Goal: Task Accomplishment & Management: Manage account settings

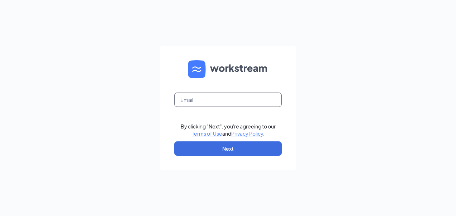
click at [196, 96] on input "text" at bounding box center [228, 100] width 108 height 14
type input "[EMAIL_ADDRESS][DOMAIN_NAME]"
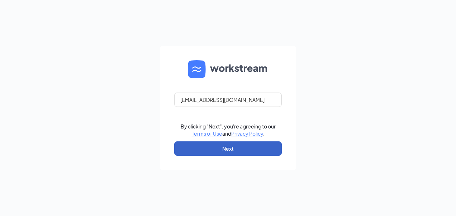
click at [217, 150] on button "Next" at bounding box center [228, 148] width 108 height 14
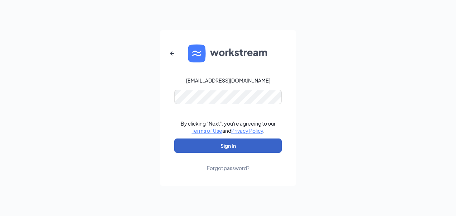
click at [223, 150] on button "Sign In" at bounding box center [228, 145] width 108 height 14
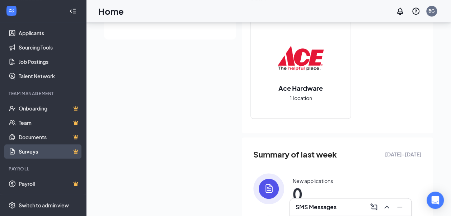
scroll to position [172, 0]
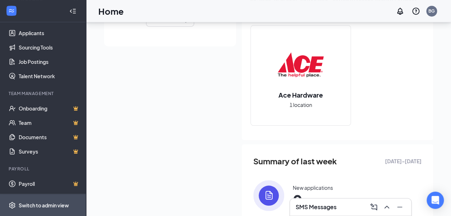
click at [28, 205] on div "Switch to admin view" at bounding box center [44, 204] width 50 height 7
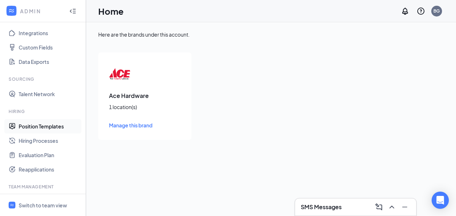
click at [51, 126] on link "Position Templates" at bounding box center [49, 126] width 61 height 14
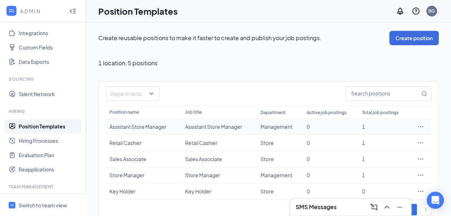
click at [158, 126] on div "Assistant Store Manager" at bounding box center [143, 126] width 68 height 7
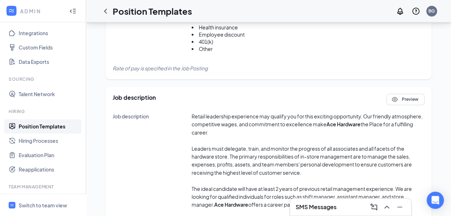
scroll to position [277, 0]
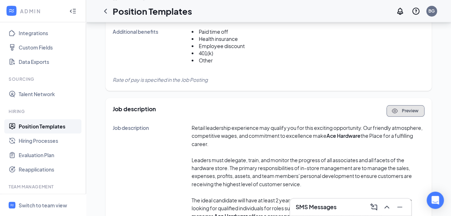
click at [397, 113] on icon "Eye" at bounding box center [394, 110] width 7 height 7
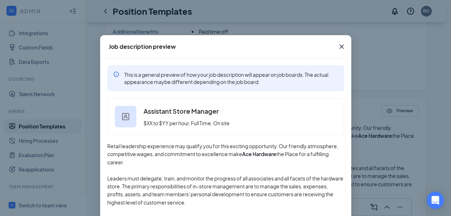
scroll to position [0, 0]
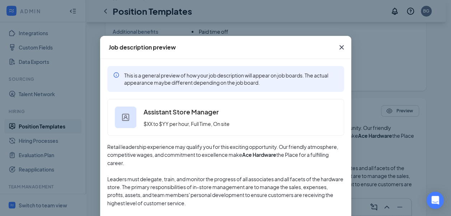
click at [338, 46] on icon "Cross" at bounding box center [341, 47] width 9 height 9
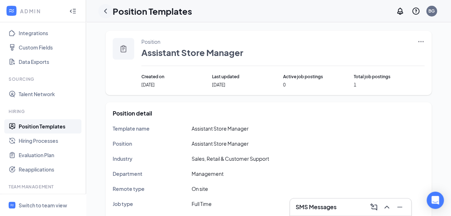
click at [106, 12] on icon "ChevronLeft" at bounding box center [105, 11] width 9 height 9
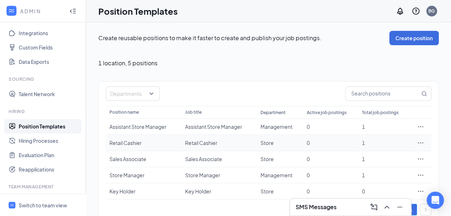
click at [114, 141] on div "Retail Cashier" at bounding box center [143, 142] width 68 height 7
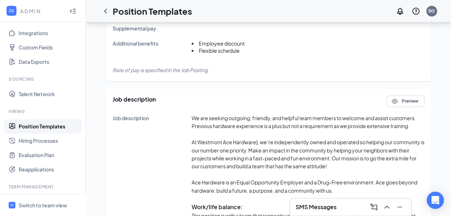
scroll to position [287, 0]
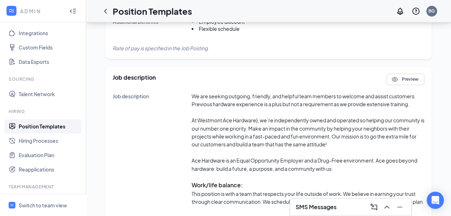
click at [257, 121] on p "At Westmont Ace Hardware}, we’re independently owned and operated so helping ou…" at bounding box center [307, 132] width 233 height 32
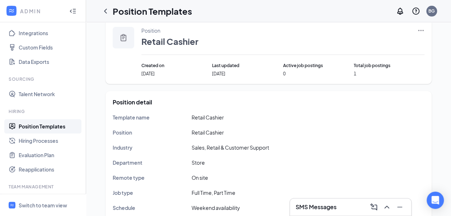
scroll to position [0, 0]
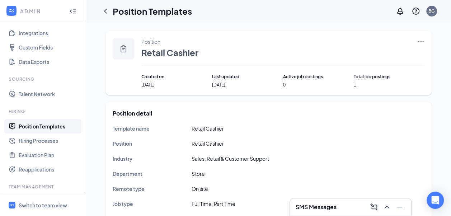
click at [419, 42] on icon "Ellipses" at bounding box center [420, 41] width 7 height 7
click at [361, 54] on span "Edit" at bounding box center [360, 56] width 9 height 6
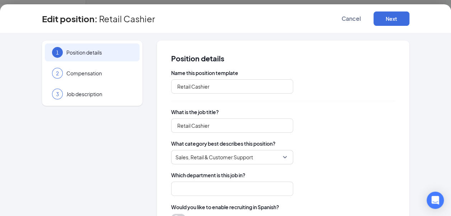
type input "Store"
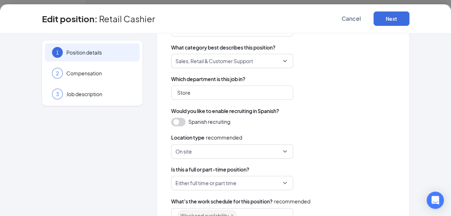
scroll to position [108, 0]
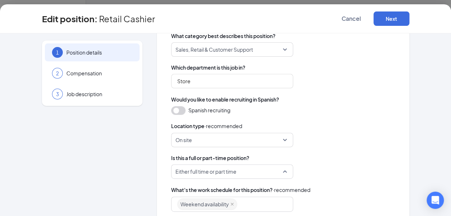
click at [282, 171] on span "Either full time or part time" at bounding box center [231, 172] width 113 height 14
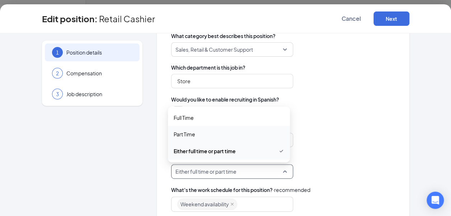
click at [256, 138] on span "Part Time" at bounding box center [229, 134] width 110 height 8
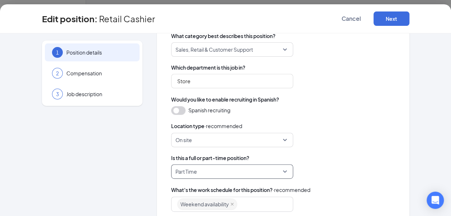
click at [361, 145] on div "On site" at bounding box center [283, 140] width 224 height 14
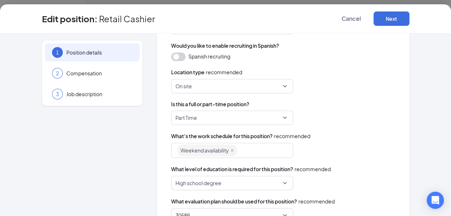
scroll to position [179, 0]
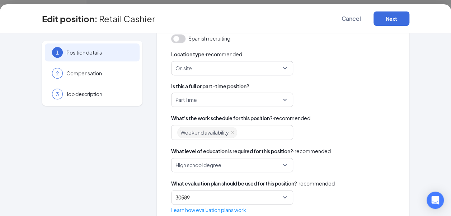
click at [245, 134] on div "Weekend availability" at bounding box center [228, 132] width 103 height 13
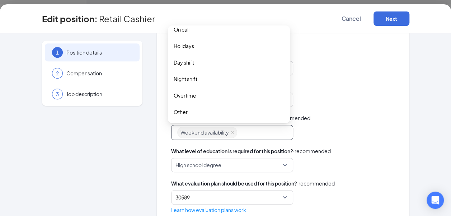
scroll to position [36, 0]
click at [212, 115] on span "Other" at bounding box center [229, 112] width 110 height 8
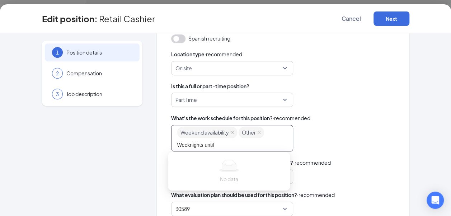
type input "Weeknights until 7"
click at [274, 142] on div "Name this position template Retail Cashier What is the job title? Retail Cashie…" at bounding box center [283, 57] width 224 height 335
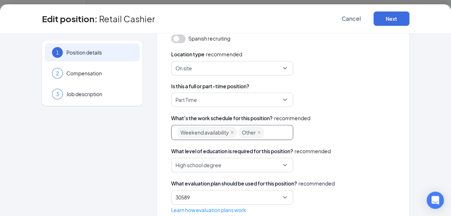
click at [249, 131] on span "Other" at bounding box center [249, 132] width 14 height 11
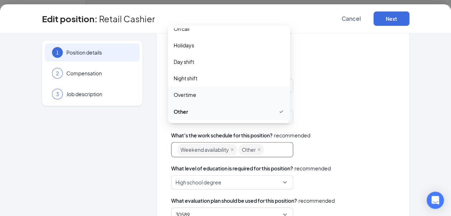
scroll to position [198, 0]
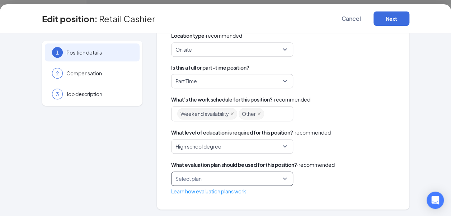
click at [282, 178] on div "Select plan" at bounding box center [232, 178] width 122 height 14
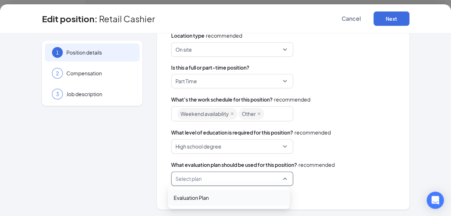
click at [203, 195] on span "Evaluation Plan" at bounding box center [191, 198] width 35 height 8
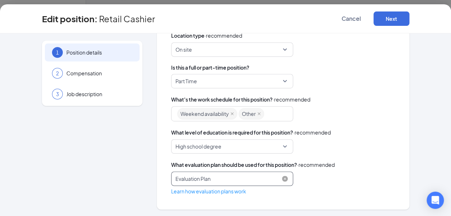
scroll to position [72, 0]
click at [210, 190] on link "Learn how evaluation plans work" at bounding box center [208, 191] width 75 height 6
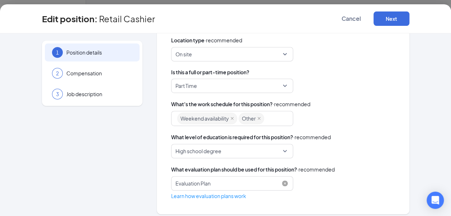
scroll to position [198, 0]
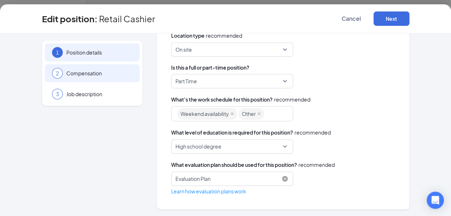
click at [66, 75] on span "Compensation" at bounding box center [99, 73] width 66 height 7
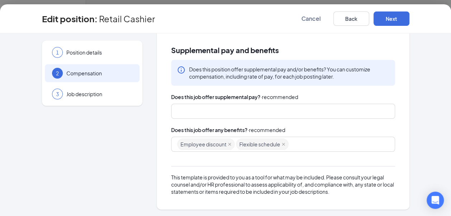
click at [179, 70] on icon "Info" at bounding box center [181, 70] width 9 height 9
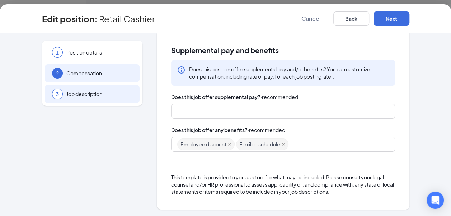
click at [70, 96] on span "Job description" at bounding box center [99, 93] width 66 height 7
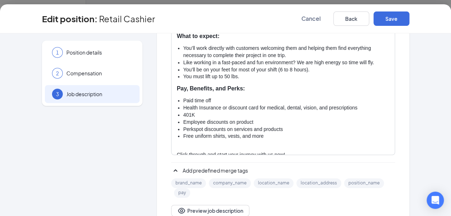
scroll to position [108, 0]
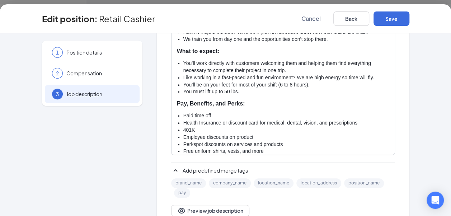
click at [211, 115] on li "Paid time off" at bounding box center [286, 115] width 206 height 7
click at [359, 122] on li "Health Insurance or discount card for medical, dental, vision, and prescriptions" at bounding box center [286, 122] width 206 height 7
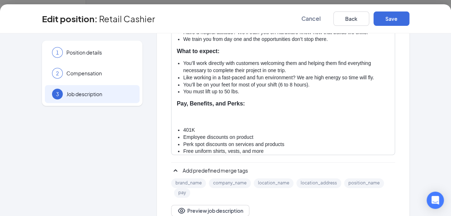
click at [295, 118] on p at bounding box center [283, 118] width 212 height 7
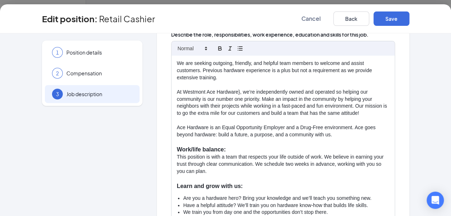
scroll to position [90, 0]
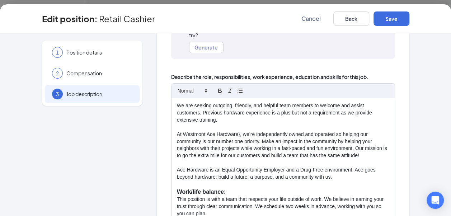
click at [236, 134] on p "At Westmont Ace Hardware}, we’re independently owned and operated so helping ou…" at bounding box center [283, 145] width 212 height 29
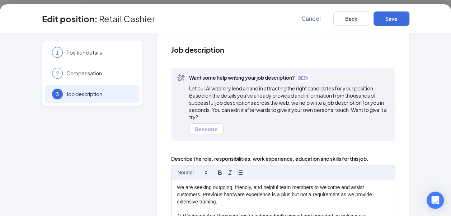
scroll to position [0, 0]
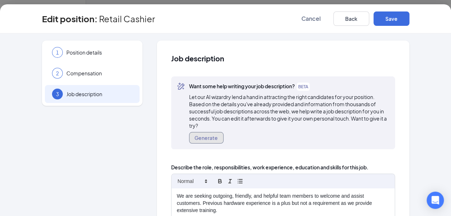
click at [211, 136] on button "Generate" at bounding box center [206, 137] width 34 height 11
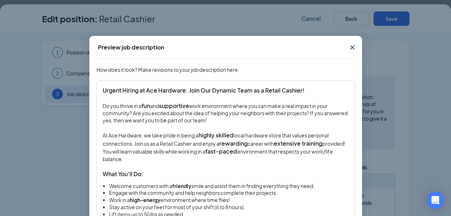
scroll to position [36, 0]
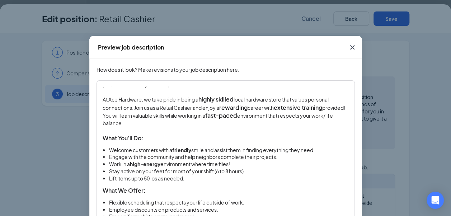
click at [216, 172] on li "Stay active on your feet for most of your shift (6 to 8 hours)." at bounding box center [229, 171] width 240 height 7
click at [225, 172] on li "Stay active on your feet for most of your shift (3 to 8 hours)." at bounding box center [229, 171] width 240 height 7
click at [312, 180] on li "Lift items up to 50 lbs as needed." at bounding box center [229, 178] width 240 height 7
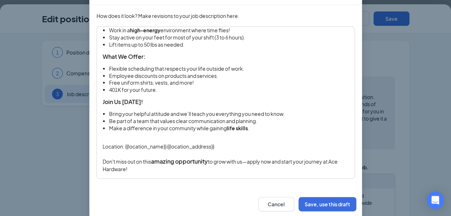
scroll to position [66, 0]
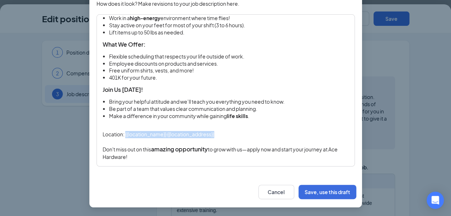
drag, startPoint x: 123, startPoint y: 135, endPoint x: 223, endPoint y: 136, distance: 99.3
click at [223, 136] on p "Location: {{location_name}} {{location_address}}" at bounding box center [226, 134] width 246 height 7
click at [288, 137] on p "Location: Westmont Ace Hardware. 127 Haddon Ave., Westmont ,NJ 08108" at bounding box center [226, 134] width 246 height 7
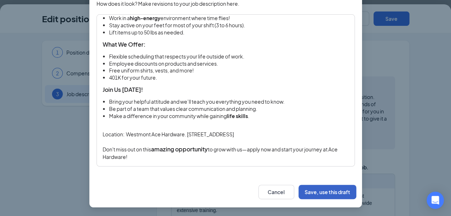
click at [316, 189] on button "Save, use this draft" at bounding box center [327, 192] width 58 height 14
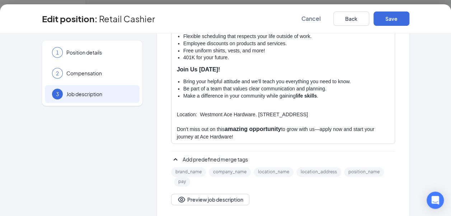
scroll to position [167, 0]
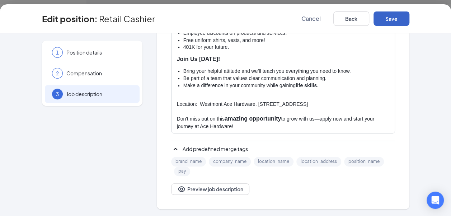
click at [381, 15] on button "Save" at bounding box center [391, 18] width 36 height 14
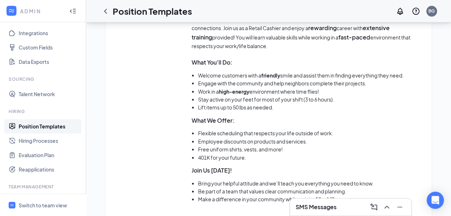
scroll to position [430, 0]
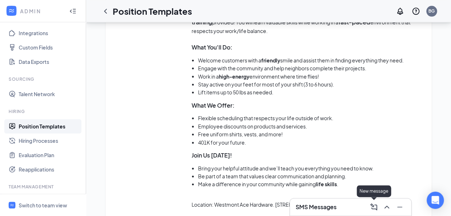
click at [375, 208] on icon "ComposeMessage" at bounding box center [373, 207] width 9 height 9
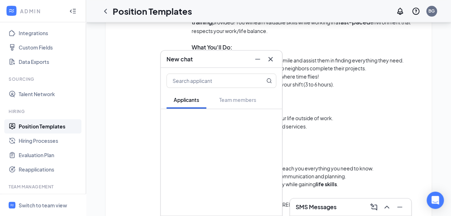
click at [269, 58] on icon "Cross" at bounding box center [270, 59] width 9 height 9
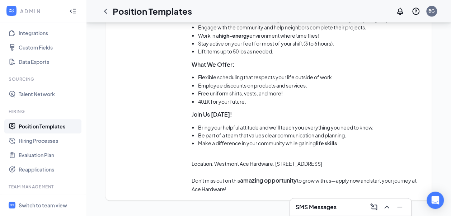
scroll to position [471, 0]
click at [55, 128] on link "Position Templates" at bounding box center [49, 126] width 61 height 14
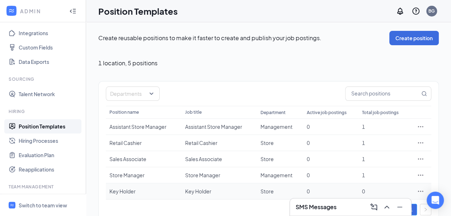
click at [124, 190] on div "Key Holder" at bounding box center [143, 191] width 68 height 7
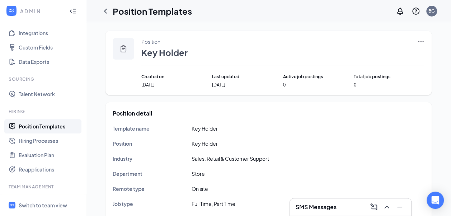
click at [421, 42] on icon "Ellipses" at bounding box center [420, 41] width 7 height 7
click at [360, 55] on span "Edit" at bounding box center [360, 56] width 9 height 6
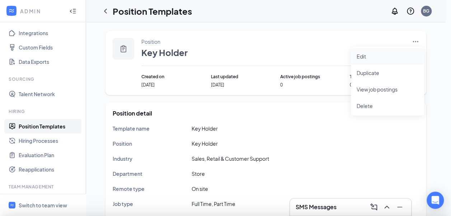
type input "Key Holder"
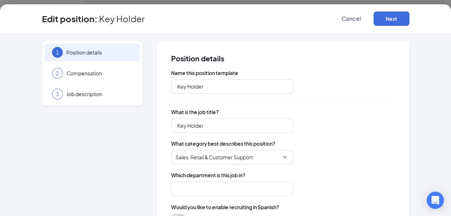
type input "Store"
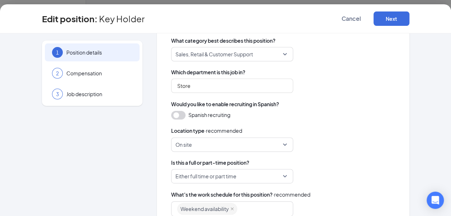
scroll to position [108, 0]
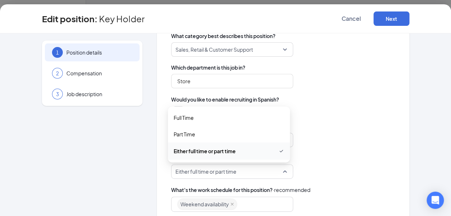
click at [283, 170] on span "Either full time or part time" at bounding box center [231, 172] width 113 height 14
click at [190, 135] on span "Part Time" at bounding box center [185, 134] width 22 height 8
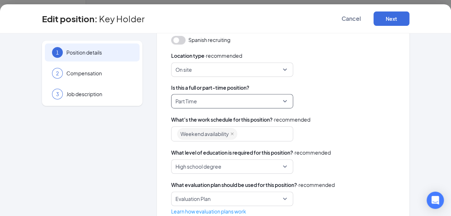
scroll to position [179, 0]
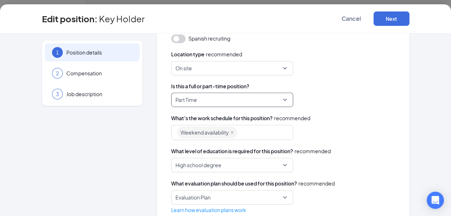
click at [250, 133] on div "Weekend availability" at bounding box center [228, 132] width 103 height 13
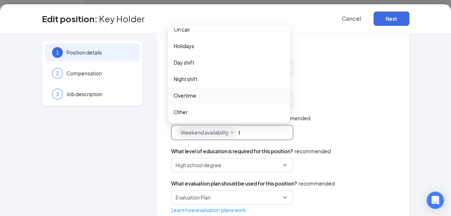
scroll to position [0, 0]
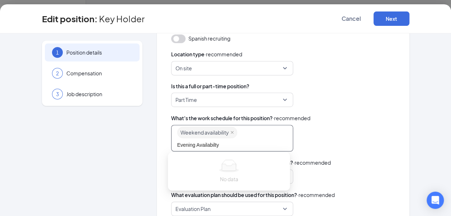
type input "Evening Availability"
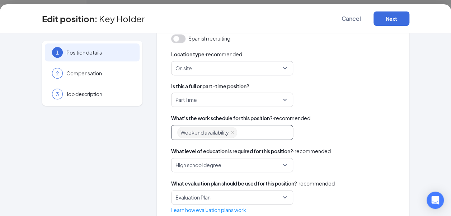
click at [260, 141] on div "Name this position template Key Holder What is the job title? Key Holder What c…" at bounding box center [283, 52] width 224 height 324
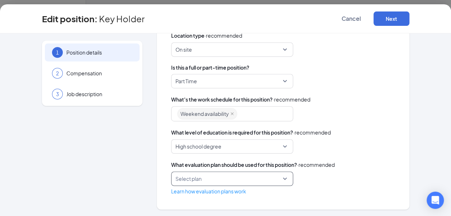
click at [281, 176] on div "Select plan" at bounding box center [232, 178] width 122 height 14
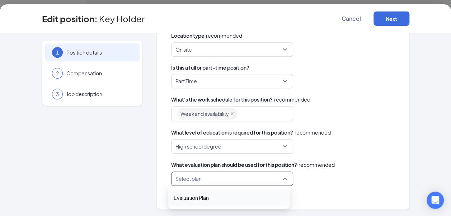
click at [201, 197] on span "Evaluation Plan" at bounding box center [191, 198] width 35 height 8
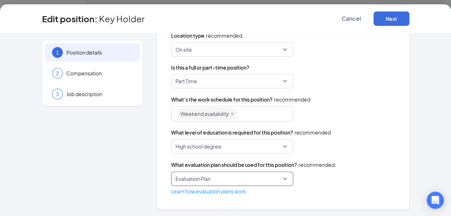
click at [256, 118] on div "Weekend availability" at bounding box center [228, 113] width 103 height 13
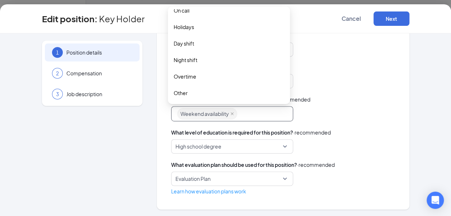
scroll to position [108, 0]
click at [180, 97] on span "Other" at bounding box center [181, 93] width 14 height 8
click at [243, 111] on span "Other" at bounding box center [249, 113] width 14 height 11
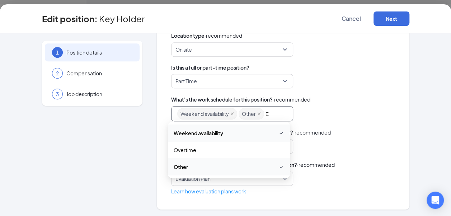
scroll to position [0, 0]
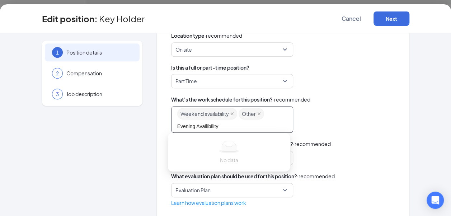
type input "Evening Availibility"
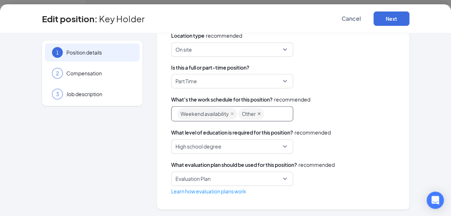
click at [257, 113] on icon "close" at bounding box center [259, 114] width 4 height 4
click at [257, 114] on div "Weekend availability" at bounding box center [228, 113] width 103 height 13
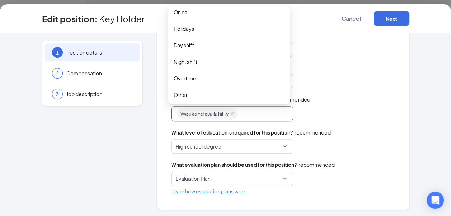
scroll to position [90, 0]
click at [235, 63] on span "Night shift" at bounding box center [229, 60] width 110 height 8
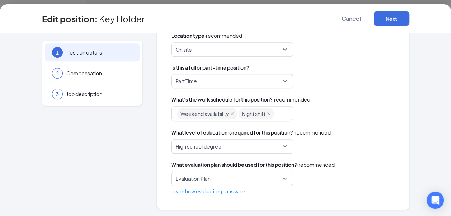
click at [315, 120] on div "Weekend availability Night shift night_shift overtime other 8 hour shift 10 hou…" at bounding box center [283, 113] width 224 height 15
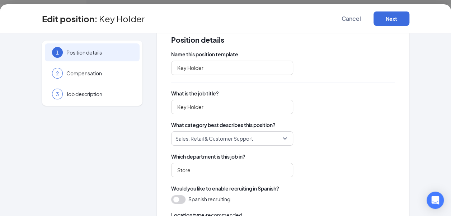
scroll to position [0, 0]
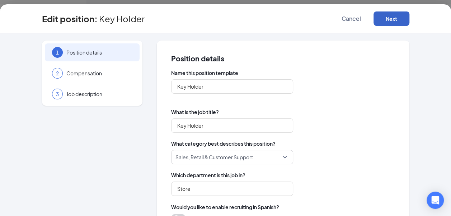
click at [388, 17] on button "Next" at bounding box center [391, 18] width 36 height 14
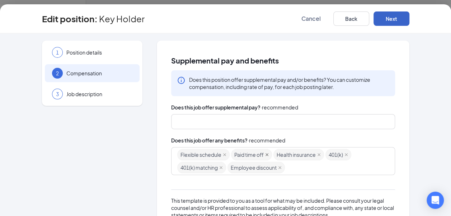
click at [265, 155] on icon "close" at bounding box center [267, 155] width 4 height 4
click at [275, 153] on icon "close" at bounding box center [277, 155] width 4 height 4
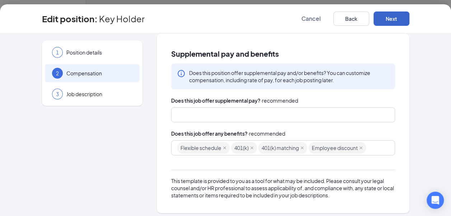
scroll to position [10, 0]
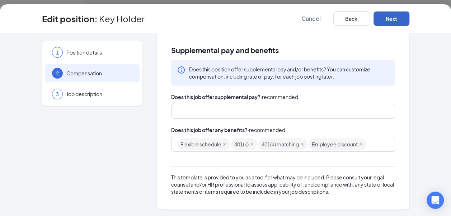
click at [387, 17] on button "Next" at bounding box center [391, 18] width 36 height 14
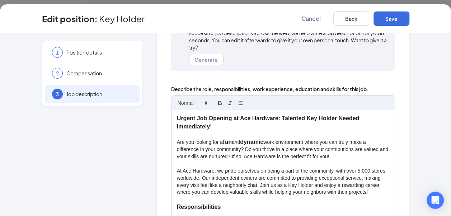
scroll to position [82, 0]
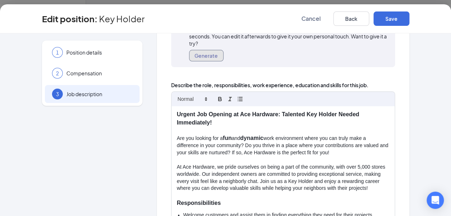
click at [199, 54] on button "Generate" at bounding box center [206, 55] width 34 height 11
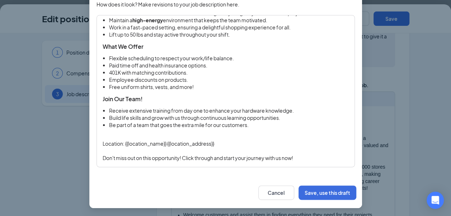
scroll to position [66, 0]
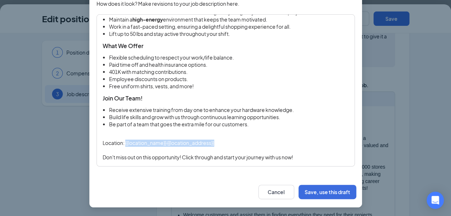
drag, startPoint x: 123, startPoint y: 143, endPoint x: 233, endPoint y: 142, distance: 110.1
click at [232, 142] on p "Location: {{location_name}} {{location_address}}" at bounding box center [226, 142] width 246 height 7
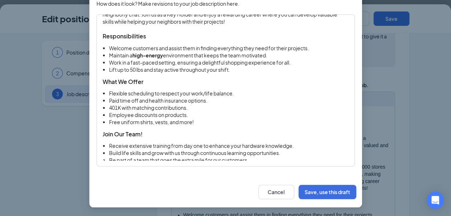
click at [106, 43] on div "Urgent Job Opening at Ace Hardware: Talented Key Holder Needed Immediately! Are…" at bounding box center [226, 74] width 246 height 245
click at [104, 45] on ul "Welcome customers and assist them in finding everything they need for their pro…" at bounding box center [226, 59] width 246 height 29
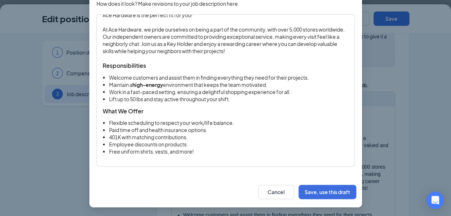
scroll to position [0, 0]
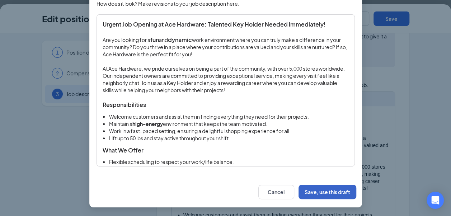
click at [312, 191] on button "Save, use this draft" at bounding box center [327, 192] width 58 height 14
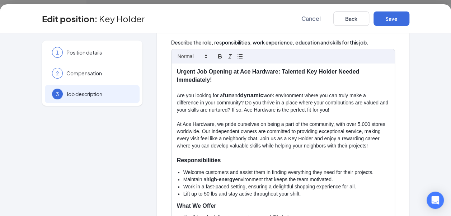
scroll to position [108, 0]
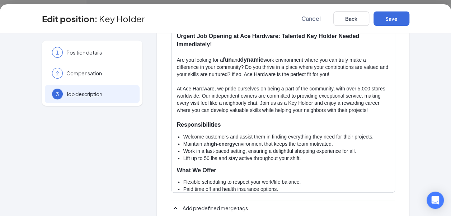
click at [274, 128] on p "Responsibilities" at bounding box center [283, 125] width 212 height 8
click at [177, 132] on div "Urgent Job Opening at Ace Hardware: Talented Key Holder Needed Immediately! Are…" at bounding box center [282, 110] width 223 height 164
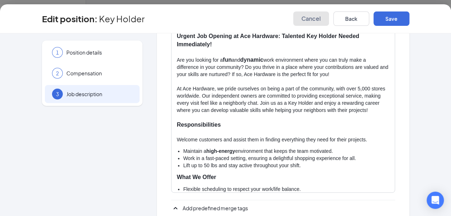
click at [299, 17] on button "Cancel" at bounding box center [311, 18] width 36 height 14
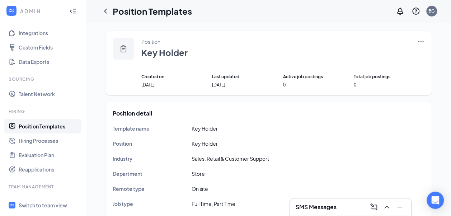
click at [419, 41] on icon "Ellipses" at bounding box center [420, 41] width 7 height 7
click at [366, 87] on span "View job postings" at bounding box center [376, 89] width 41 height 6
click at [424, 43] on icon "Ellipses" at bounding box center [420, 41] width 7 height 7
click at [362, 57] on span "Edit" at bounding box center [360, 56] width 9 height 6
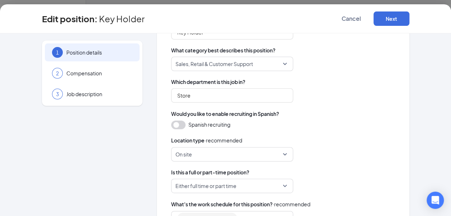
scroll to position [108, 0]
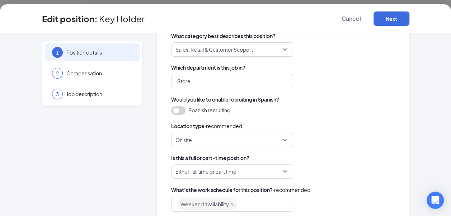
click at [283, 171] on span "Either full time or part time" at bounding box center [231, 172] width 113 height 14
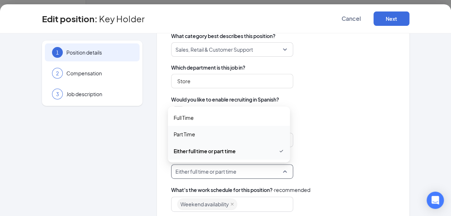
click at [191, 137] on span "Part Time" at bounding box center [185, 134] width 22 height 8
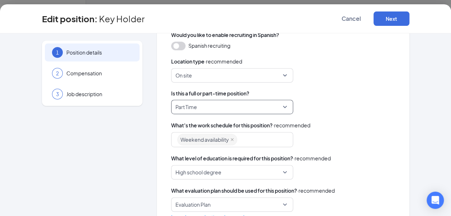
scroll to position [179, 0]
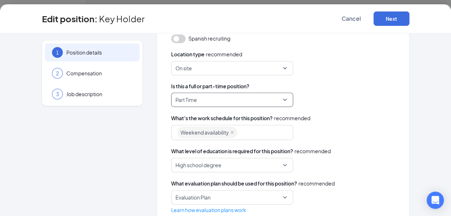
click at [254, 133] on div "Weekend availability" at bounding box center [228, 132] width 103 height 13
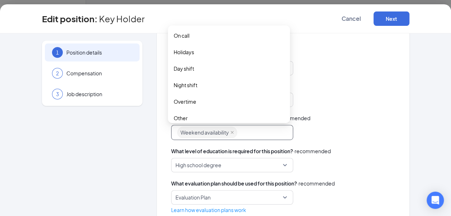
scroll to position [90, 0]
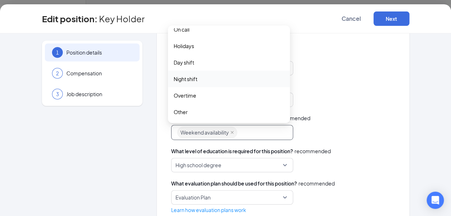
click at [236, 81] on span "Night shift" at bounding box center [229, 79] width 110 height 8
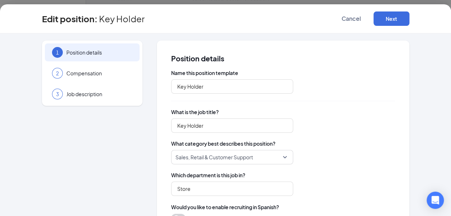
scroll to position [117, 0]
click at [392, 20] on button "Next" at bounding box center [391, 18] width 36 height 14
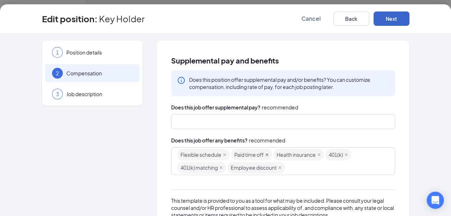
click at [265, 155] on icon "close" at bounding box center [266, 154] width 3 height 3
click at [271, 155] on span "Health insurance" at bounding box center [256, 154] width 51 height 11
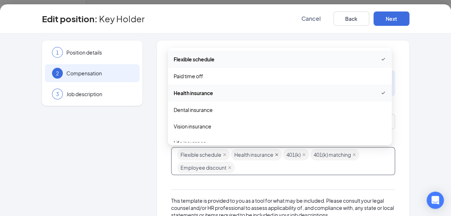
click at [275, 153] on icon "close" at bounding box center [276, 154] width 3 height 3
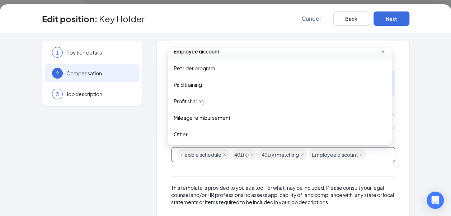
scroll to position [189, 0]
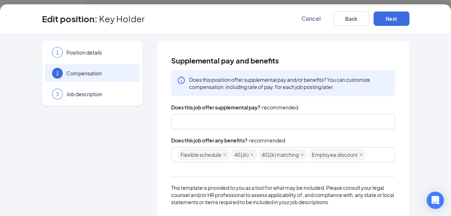
click at [398, 170] on div "Supplemental pay and benefits Does this position offer supplemental pay and/or …" at bounding box center [283, 130] width 252 height 179
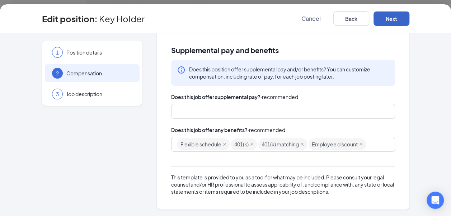
click at [385, 21] on button "Next" at bounding box center [391, 18] width 36 height 14
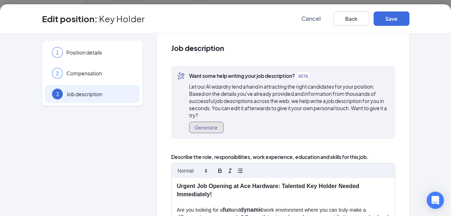
click at [207, 128] on button "Generate" at bounding box center [206, 127] width 34 height 11
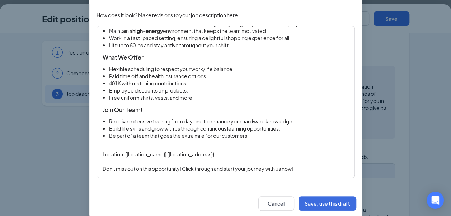
scroll to position [66, 0]
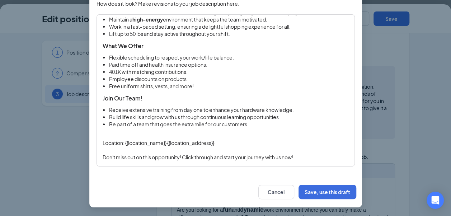
click at [122, 143] on p "Location: {{location_name}} {{location_address}}" at bounding box center [226, 142] width 246 height 7
click at [104, 65] on ul "Flexible scheduling to respect your work/life balance. Paid time off and health…" at bounding box center [226, 71] width 246 height 35
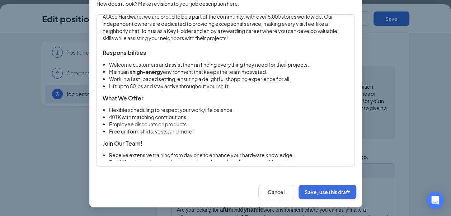
scroll to position [0, 0]
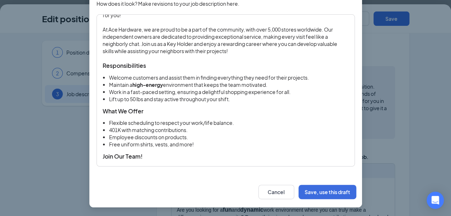
click at [105, 77] on ul "Welcome customers and assist them in finding everything they need for their pro…" at bounding box center [226, 88] width 246 height 29
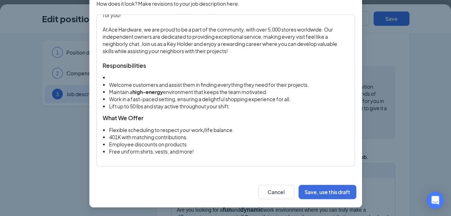
click at [109, 76] on li at bounding box center [229, 77] width 240 height 7
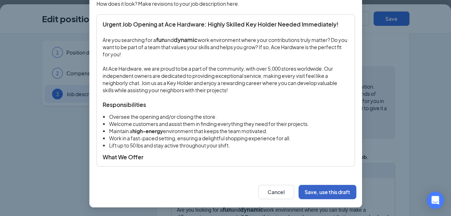
click at [310, 193] on button "Save, use this draft" at bounding box center [327, 192] width 58 height 14
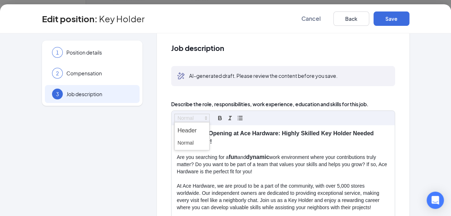
click at [203, 118] on icon at bounding box center [206, 118] width 6 height 6
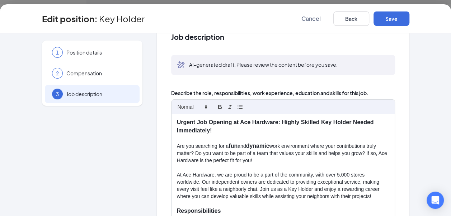
scroll to position [10, 0]
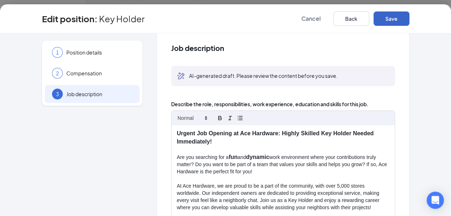
click at [386, 15] on button "Save" at bounding box center [391, 18] width 36 height 14
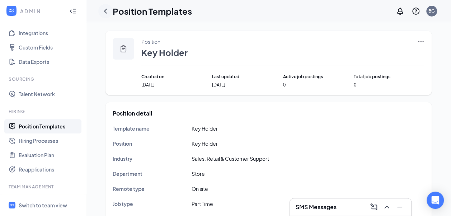
click at [106, 9] on icon "ChevronLeft" at bounding box center [105, 11] width 9 height 9
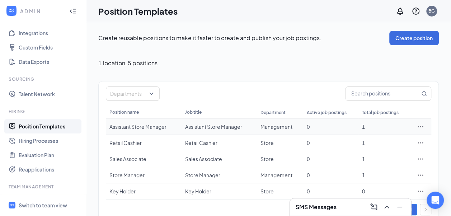
click at [170, 126] on div "Assistant Store Manager" at bounding box center [143, 126] width 68 height 7
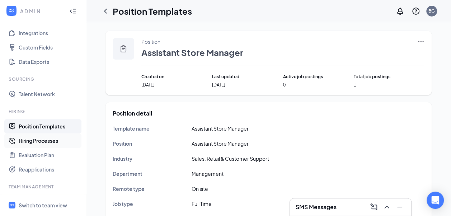
click at [58, 142] on link "Hiring Processes" at bounding box center [49, 140] width 61 height 14
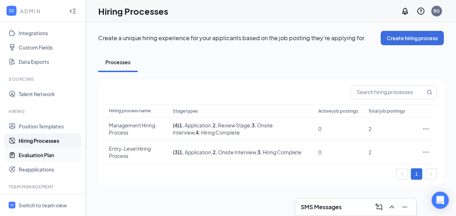
click at [28, 157] on link "Evaluation Plan" at bounding box center [49, 155] width 61 height 14
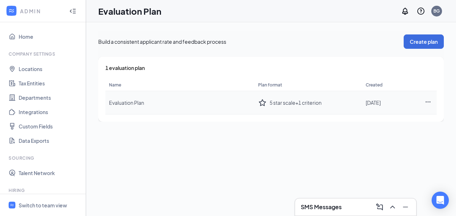
click at [429, 100] on icon "Ellipses" at bounding box center [428, 102] width 6 height 6
click at [116, 103] on span "Evaluation Plan" at bounding box center [126, 102] width 35 height 6
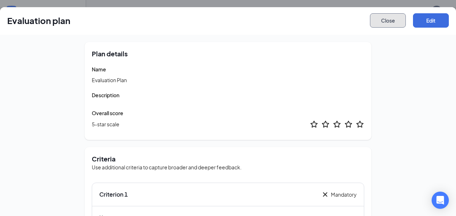
click at [381, 23] on button "Close" at bounding box center [388, 20] width 36 height 14
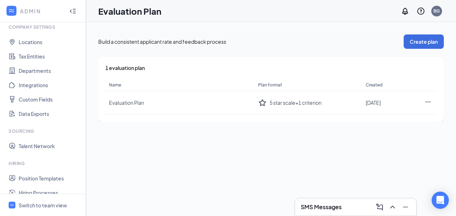
scroll to position [143, 0]
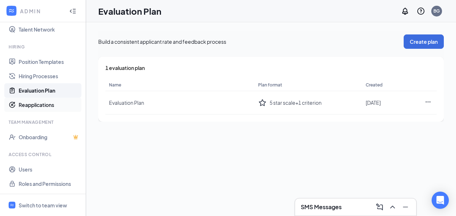
click at [35, 107] on link "Reapplications" at bounding box center [49, 105] width 61 height 14
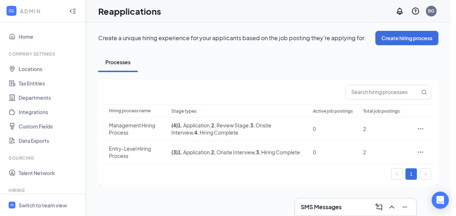
click at [449, 124] on div "Create a unique hiring experience for your applicants based on the job posting …" at bounding box center [268, 108] width 365 height 172
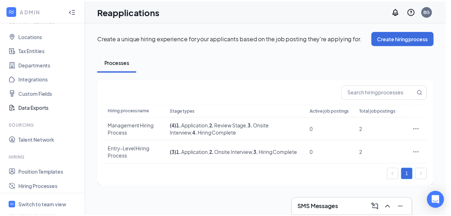
scroll to position [143, 0]
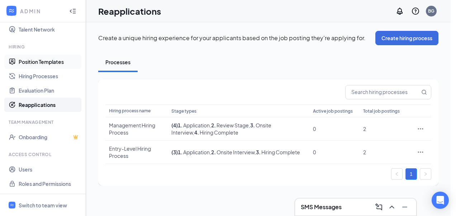
click at [51, 61] on link "Position Templates" at bounding box center [49, 61] width 61 height 14
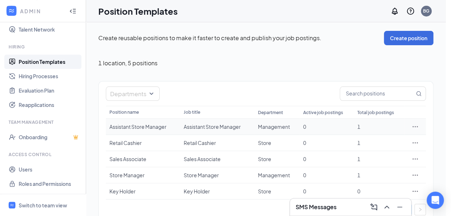
click at [140, 124] on div "Assistant Store Manager" at bounding box center [142, 126] width 67 height 7
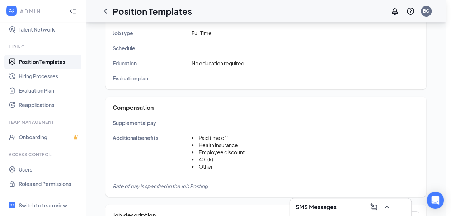
scroll to position [179, 0]
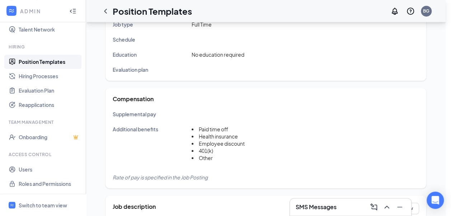
click at [197, 152] on li "401(k)" at bounding box center [217, 150] width 53 height 7
